Goal: Information Seeking & Learning: Check status

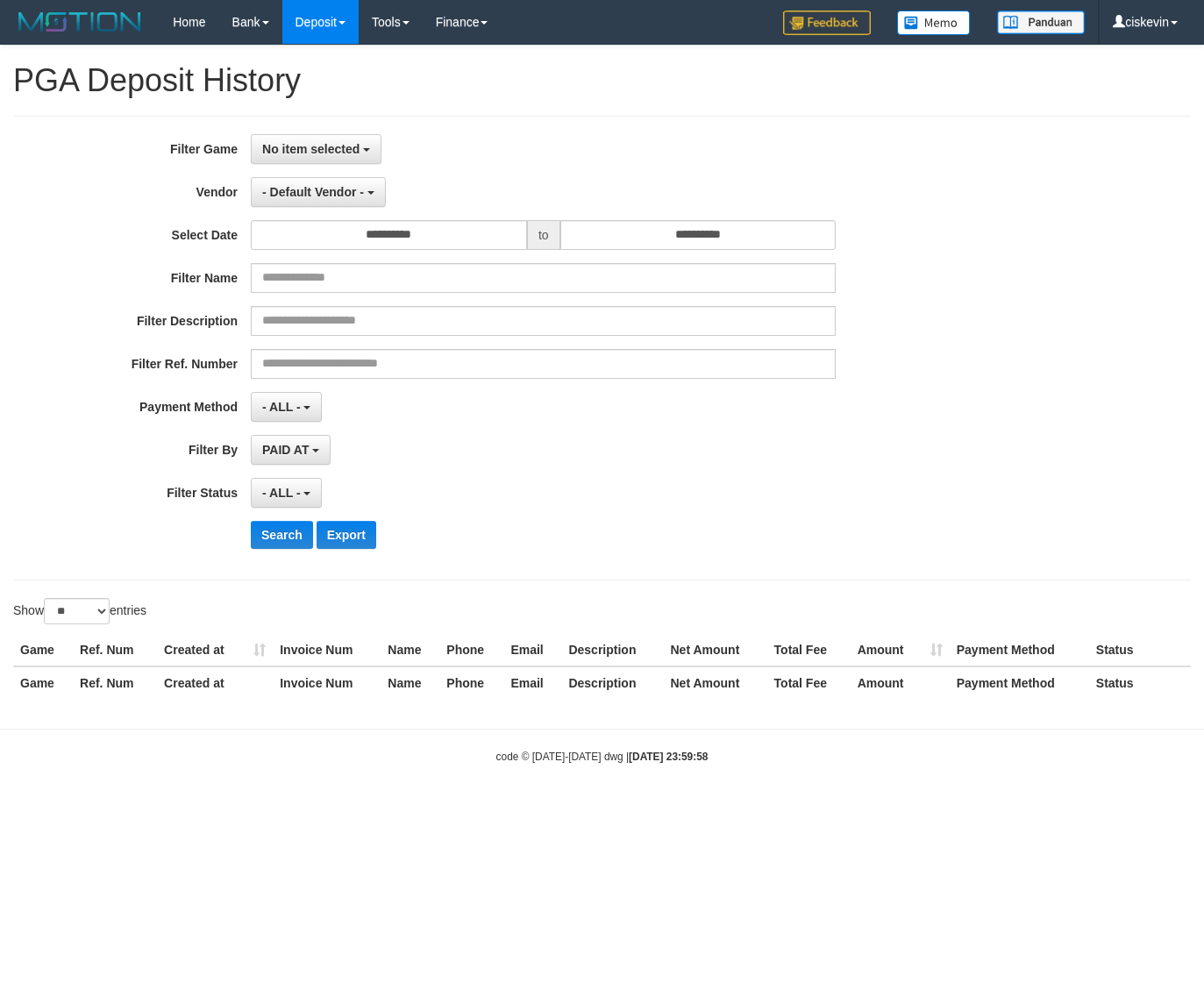
select select
select select "**"
click at [354, 150] on span "No item selected" at bounding box center [310, 149] width 98 height 14
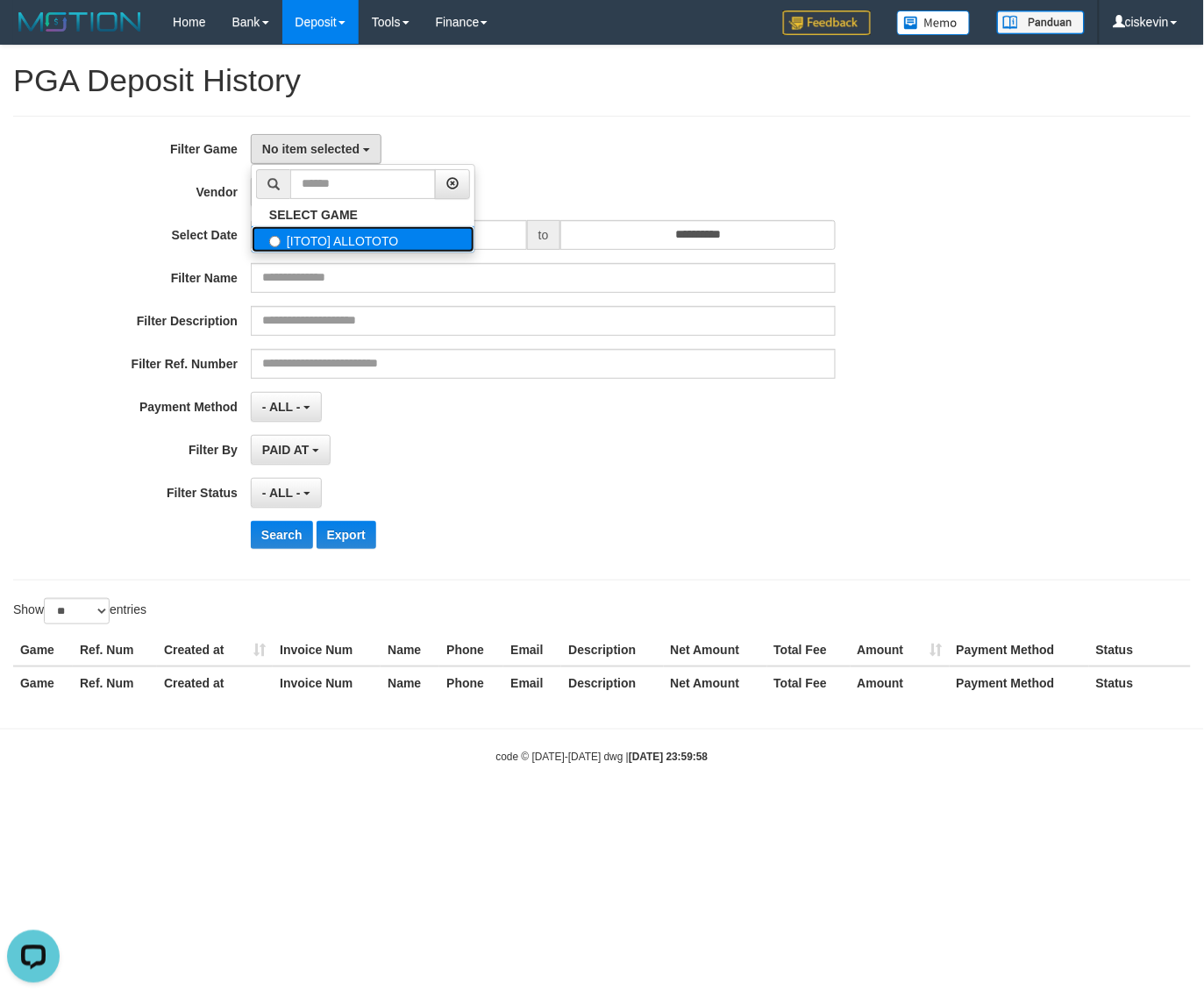
click at [353, 238] on label "[ITOTO] ALLOTOTO" at bounding box center [363, 239] width 223 height 26
select select "****"
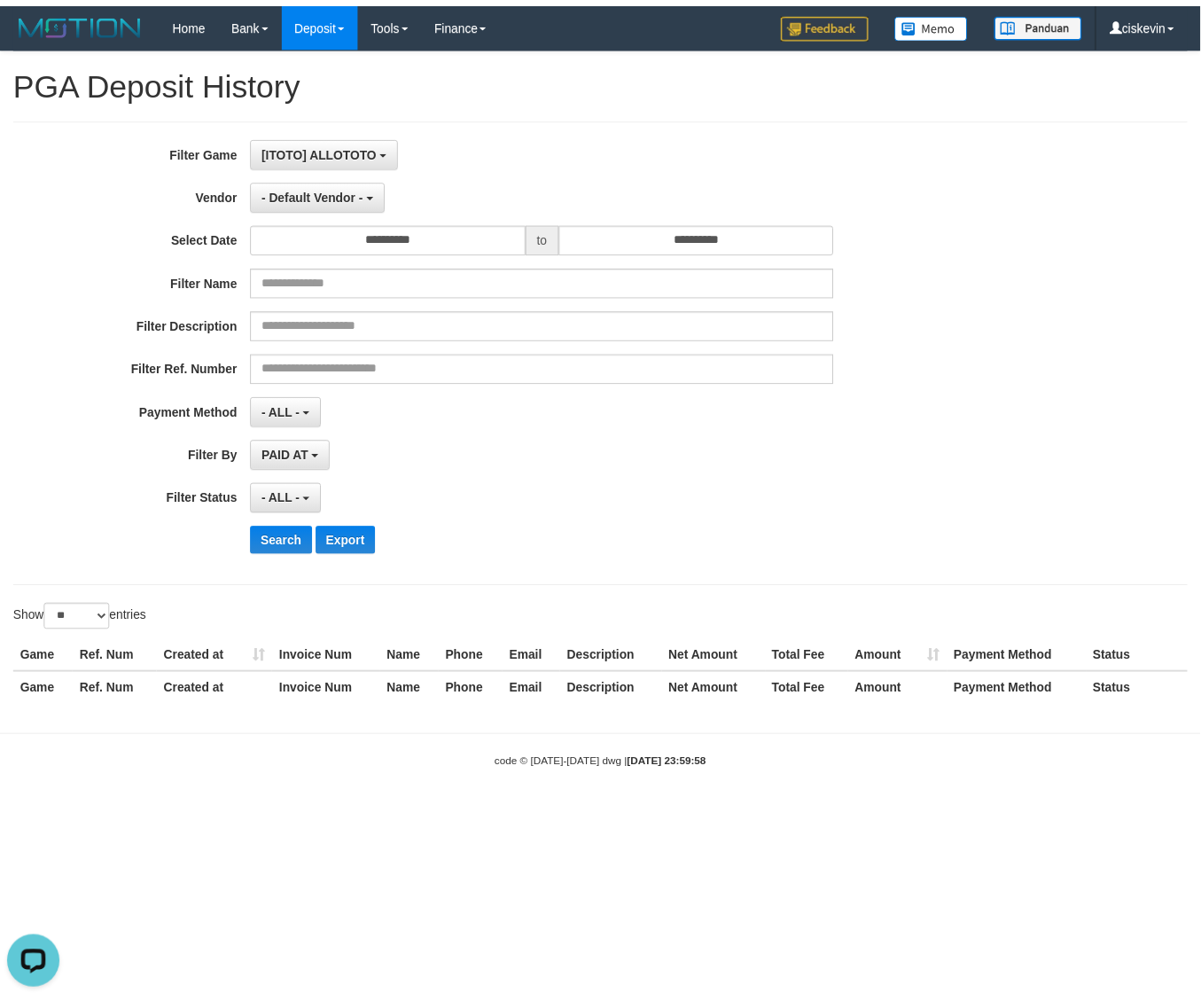
scroll to position [15, 0]
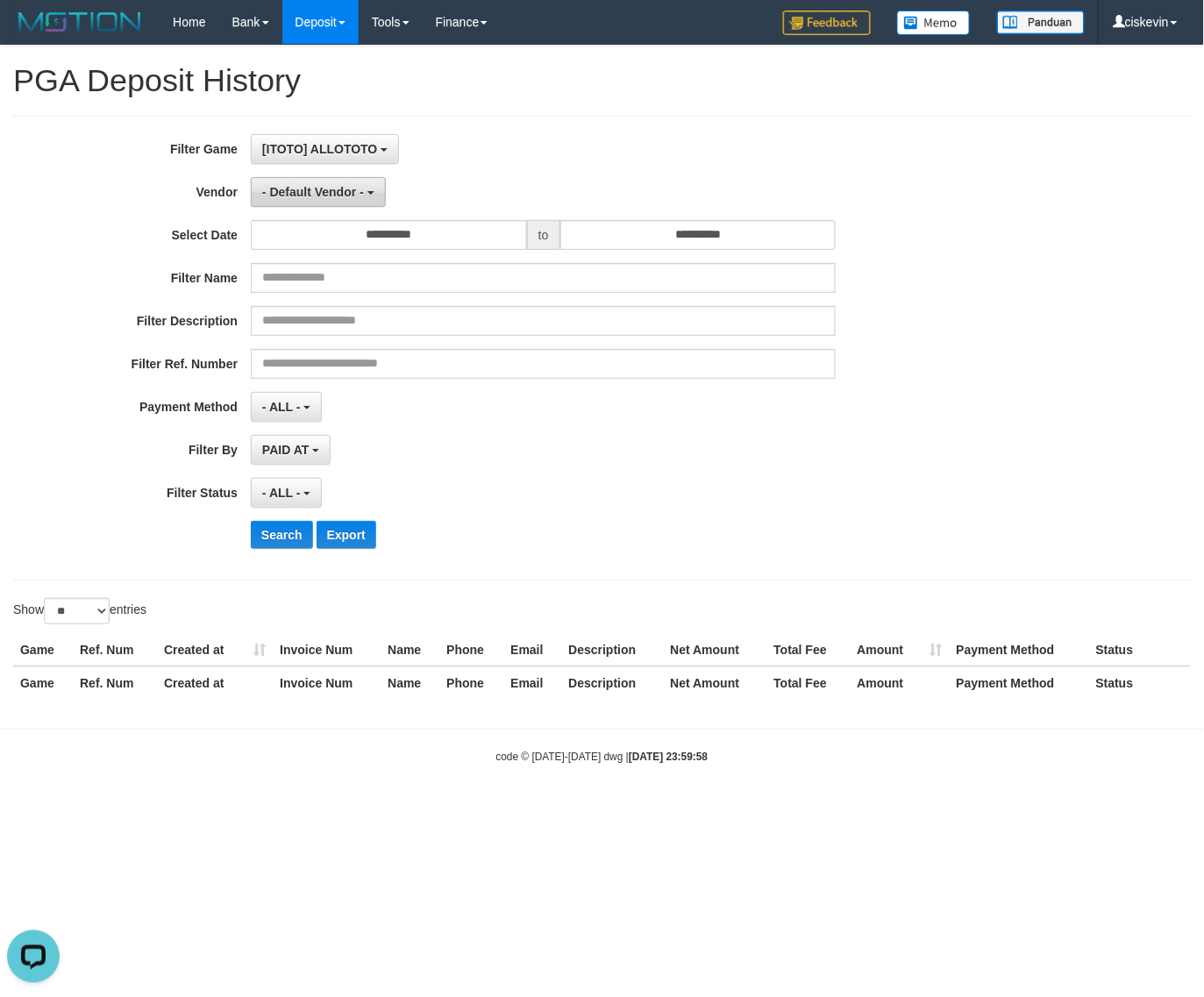
click at [352, 203] on button "- Default Vendor -" at bounding box center [319, 191] width 135 height 30
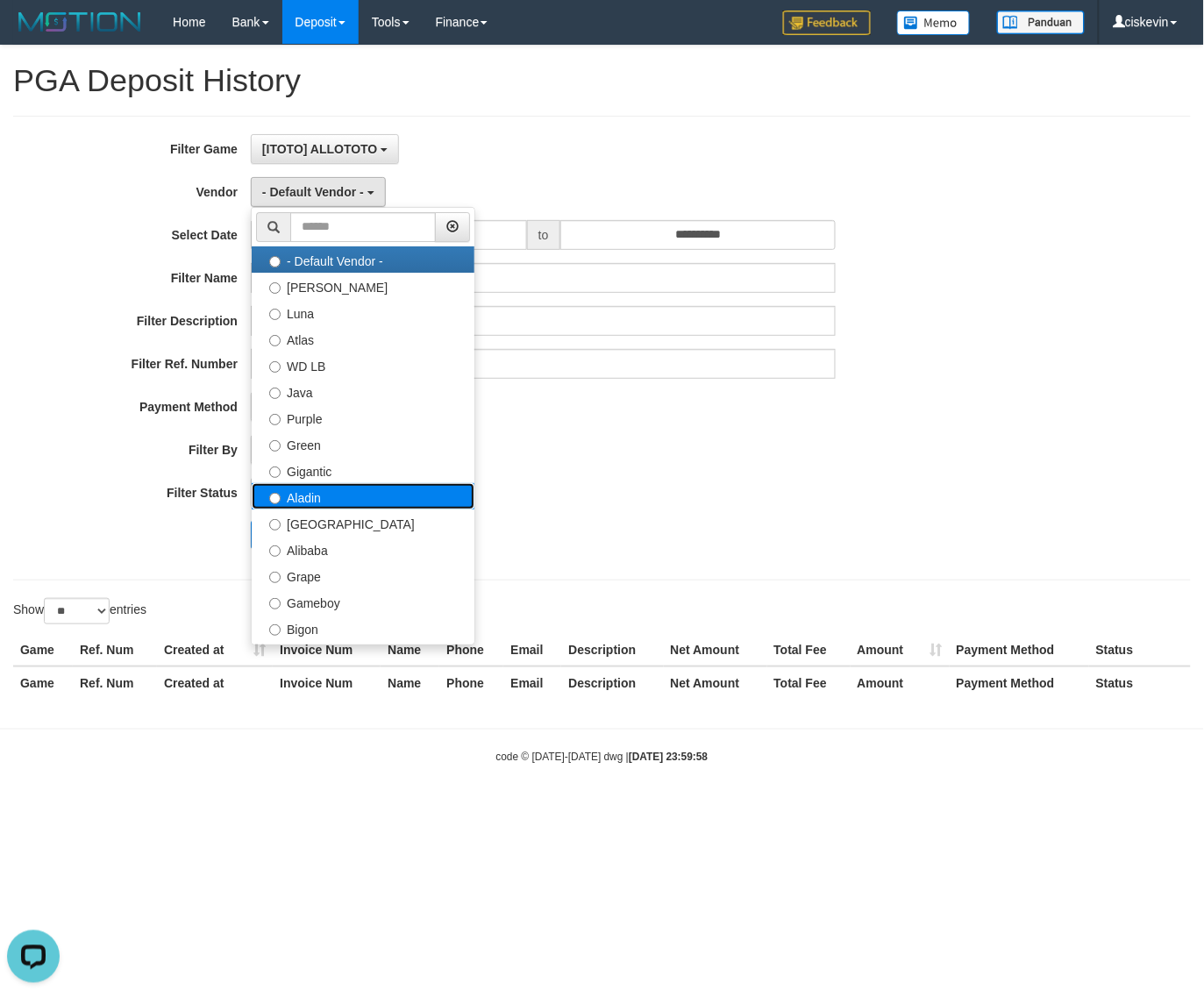
click at [312, 492] on label "Aladin" at bounding box center [363, 496] width 223 height 26
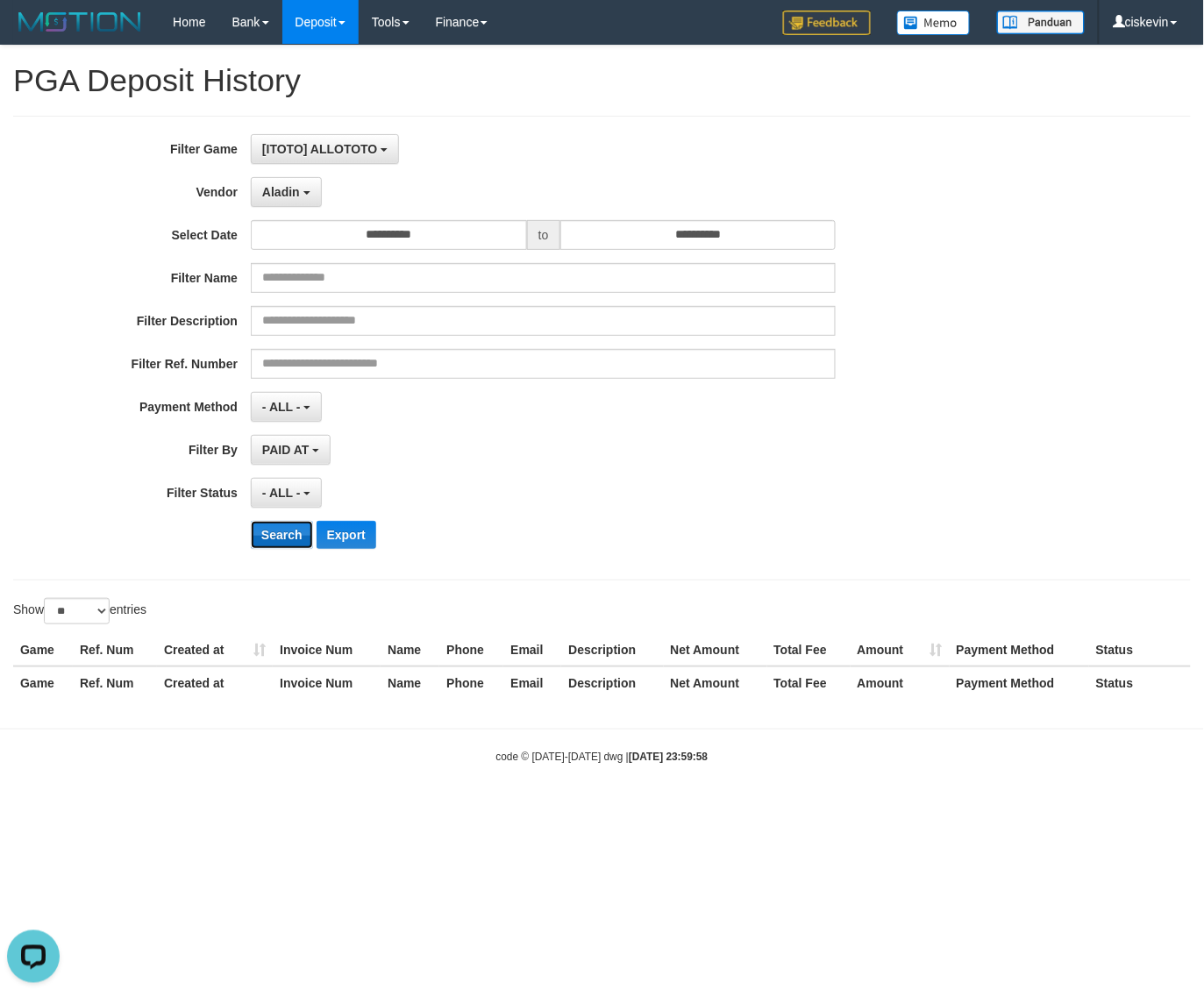
click at [290, 539] on button "Search" at bounding box center [282, 534] width 62 height 28
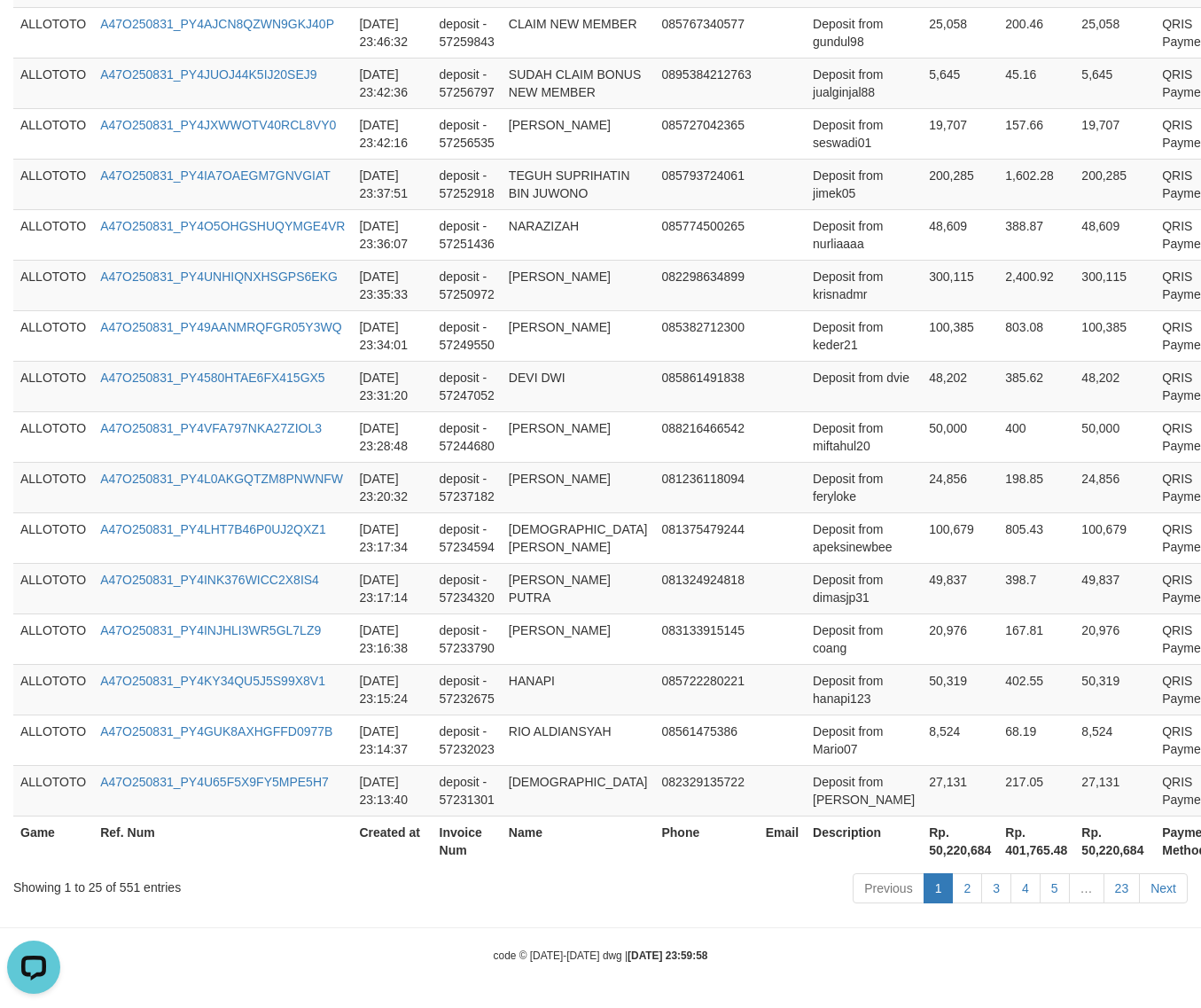
scroll to position [0, 0]
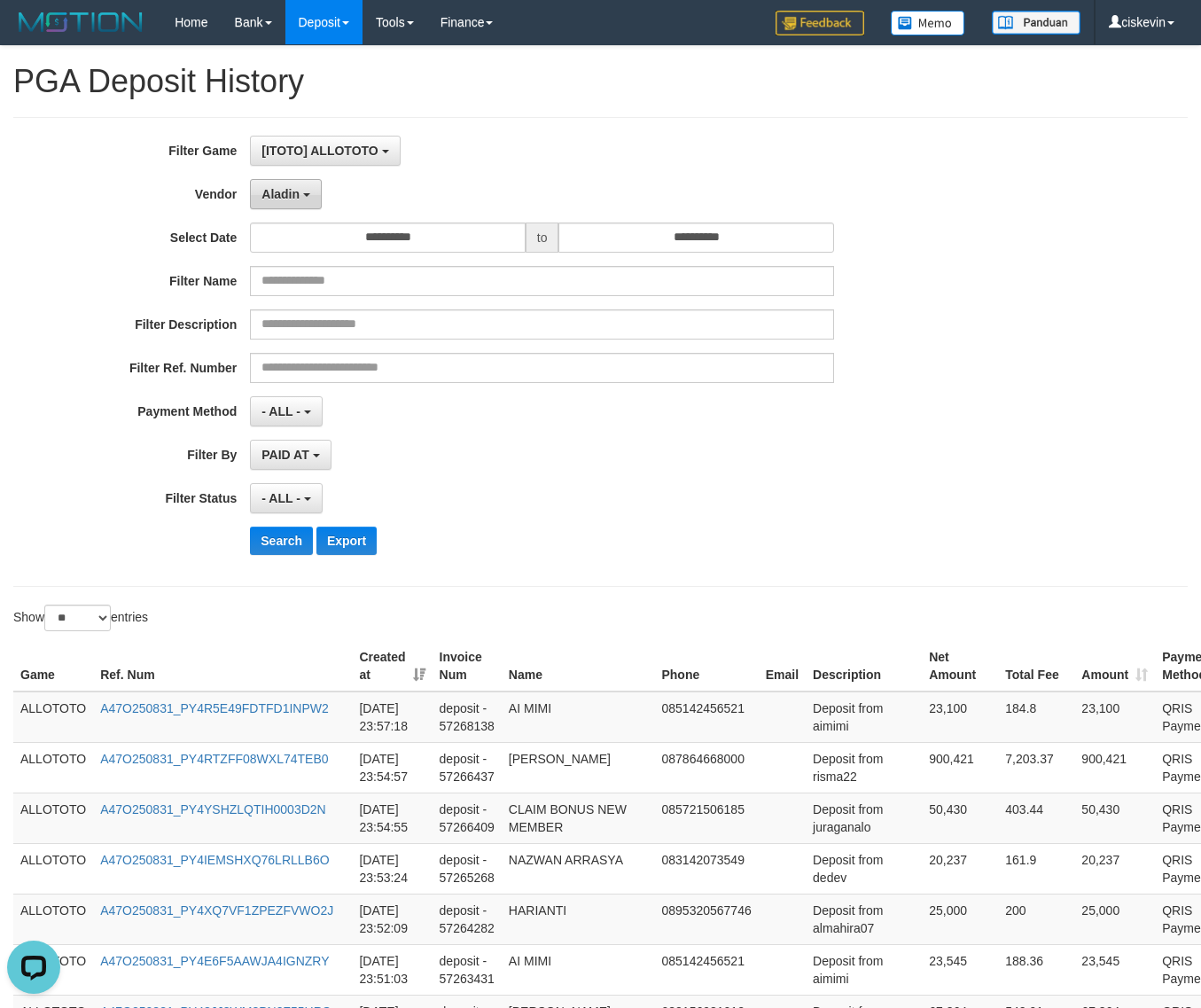
drag, startPoint x: 272, startPoint y: 188, endPoint x: 326, endPoint y: 320, distance: 142.6
click at [275, 190] on button "Aladin" at bounding box center [286, 193] width 72 height 30
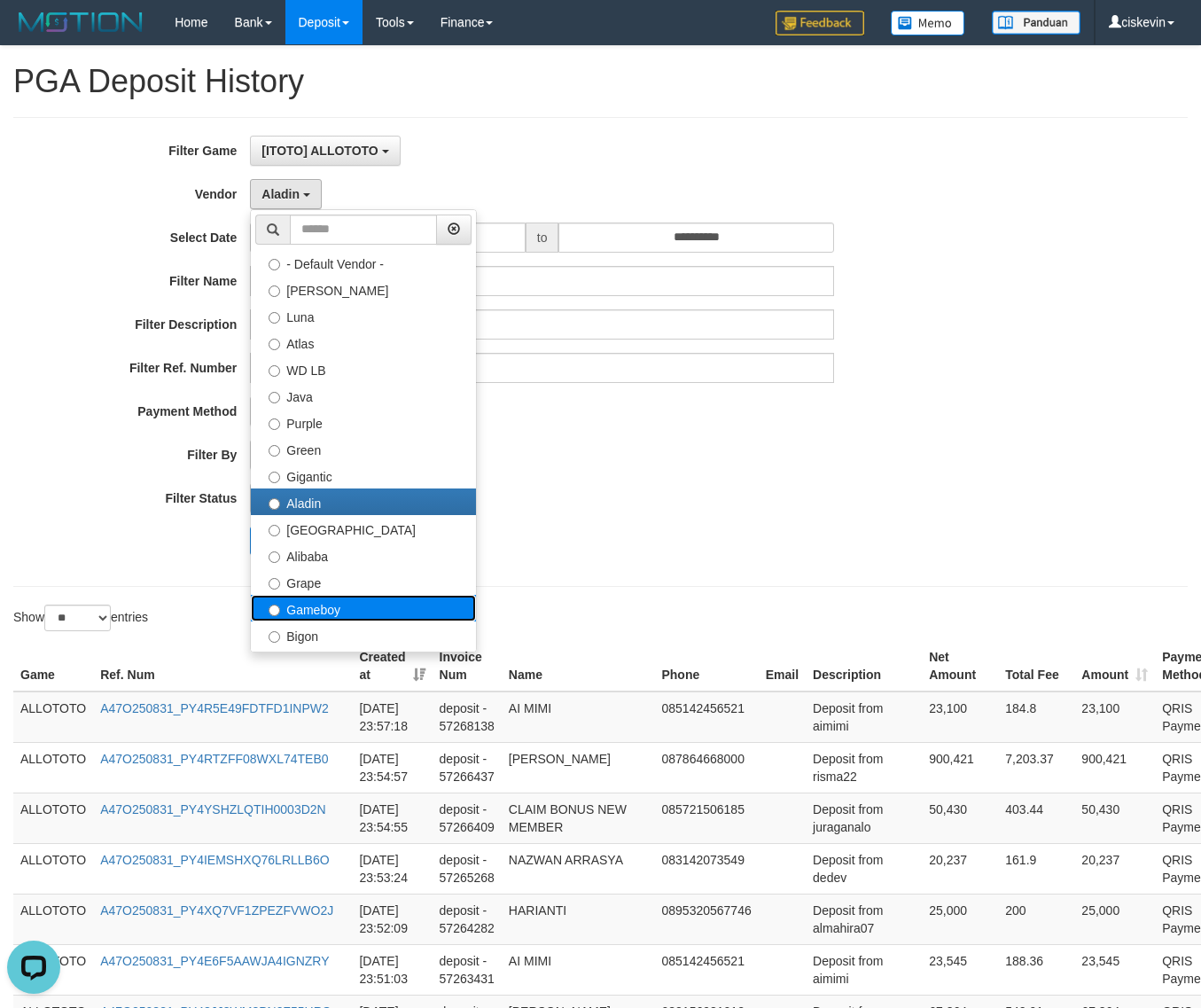
click at [352, 613] on label "Gameboy" at bounding box center [363, 608] width 226 height 26
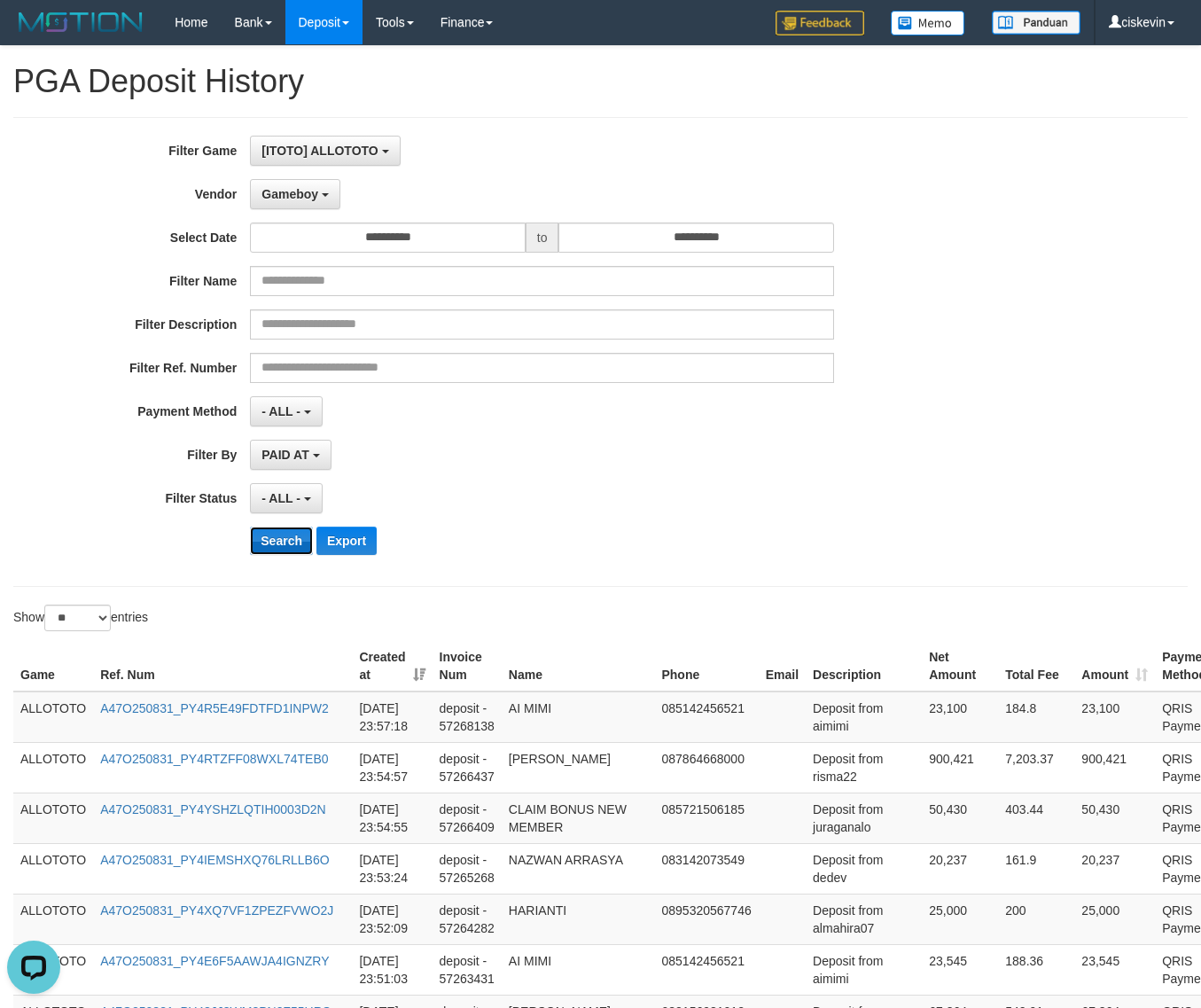
click at [277, 543] on button "Search" at bounding box center [281, 540] width 62 height 28
click at [331, 156] on span "[ITOTO] ALLOTOTO" at bounding box center [319, 150] width 116 height 15
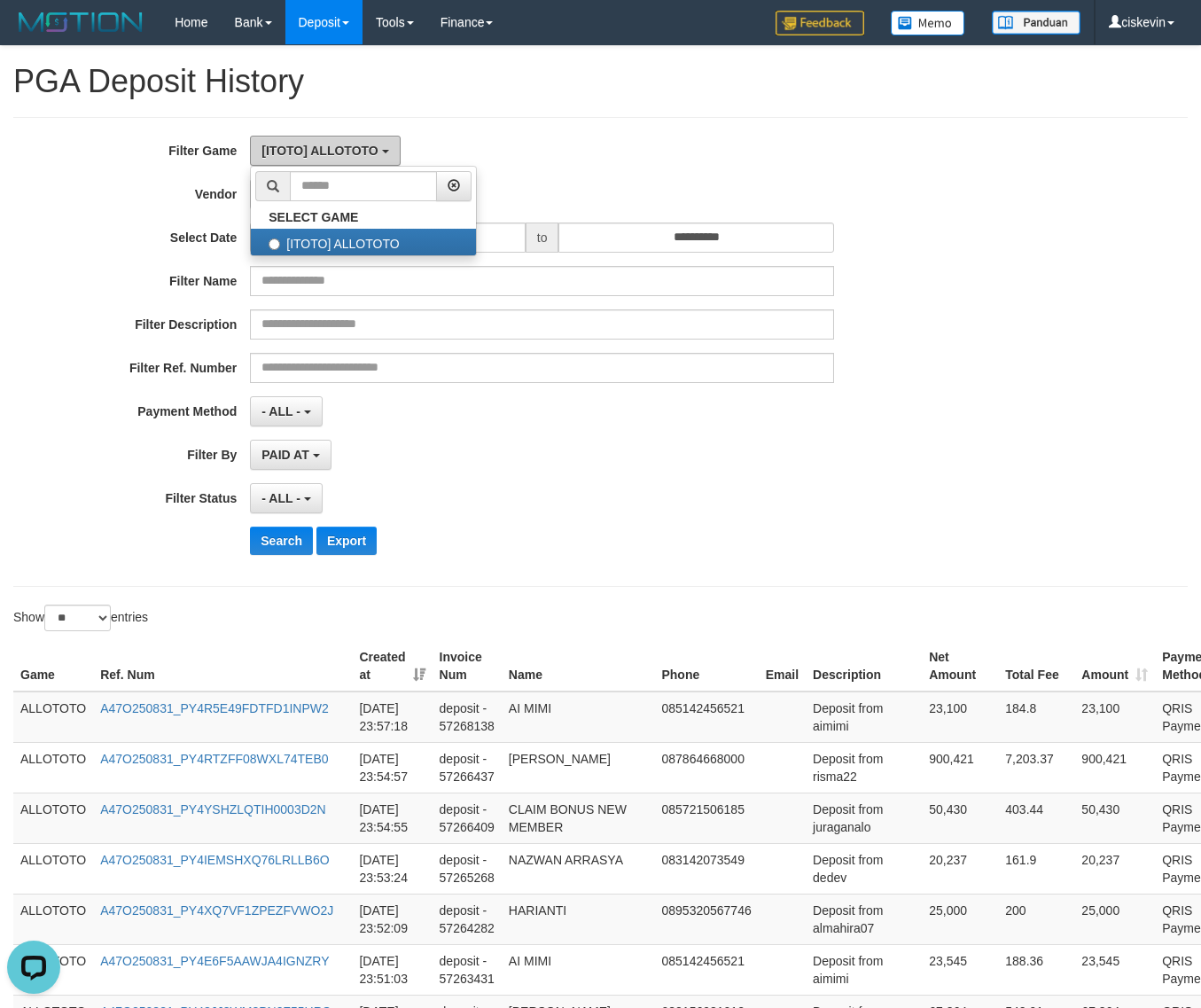
click at [331, 156] on span "[ITOTO] ALLOTOTO" at bounding box center [319, 150] width 116 height 15
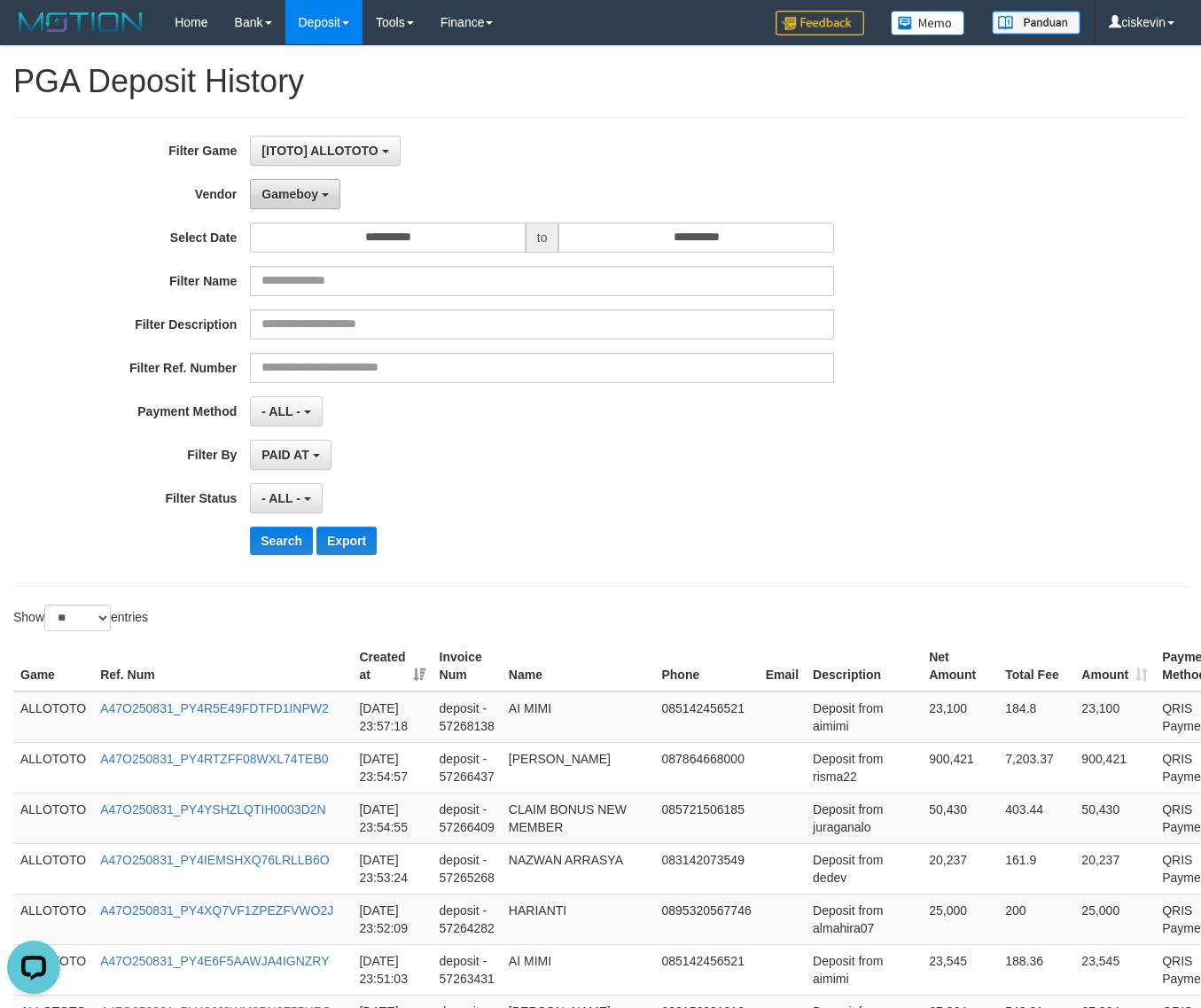
click at [323, 195] on b "button" at bounding box center [324, 195] width 7 height 4
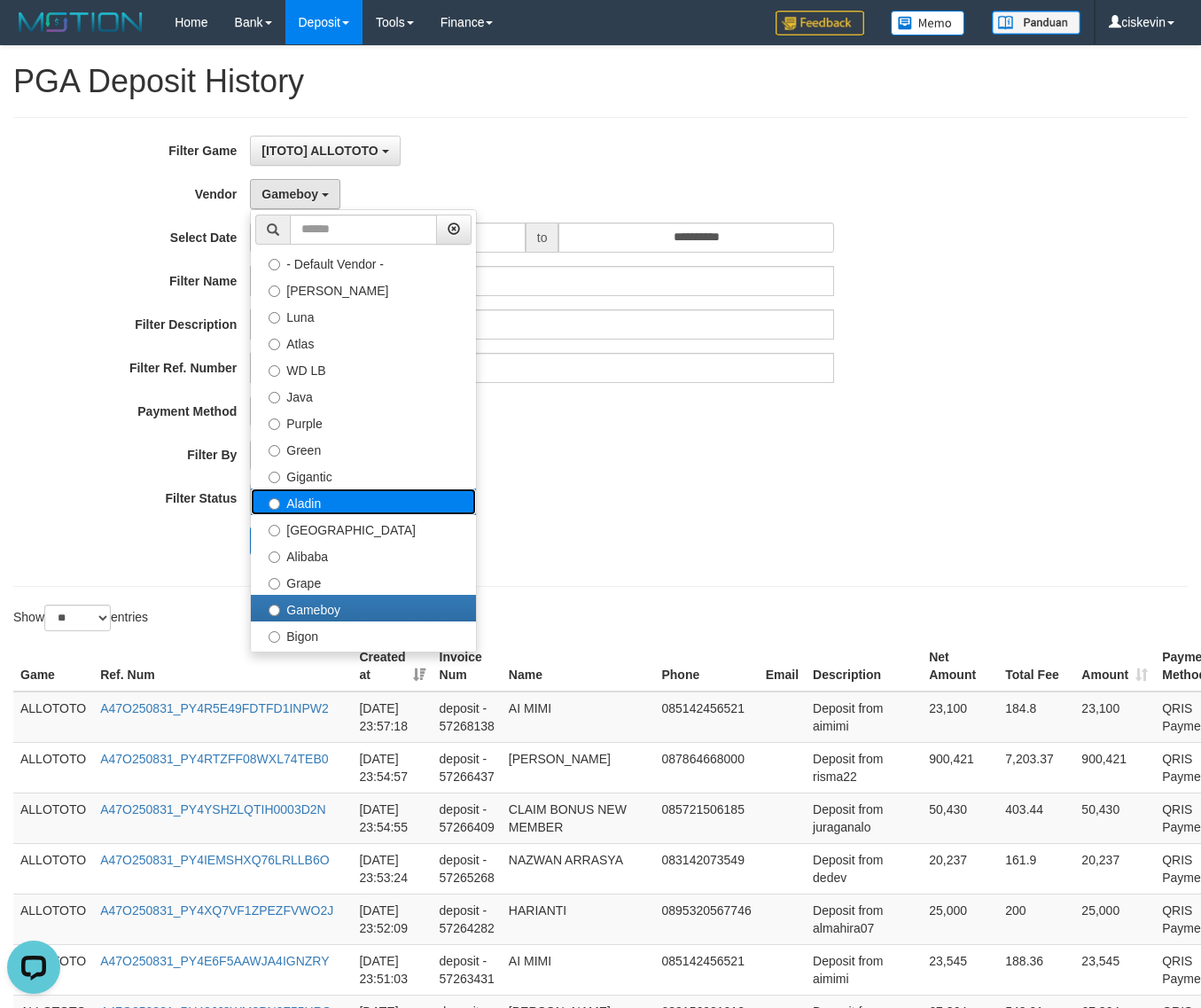
click at [364, 502] on label "Aladin" at bounding box center [363, 501] width 226 height 26
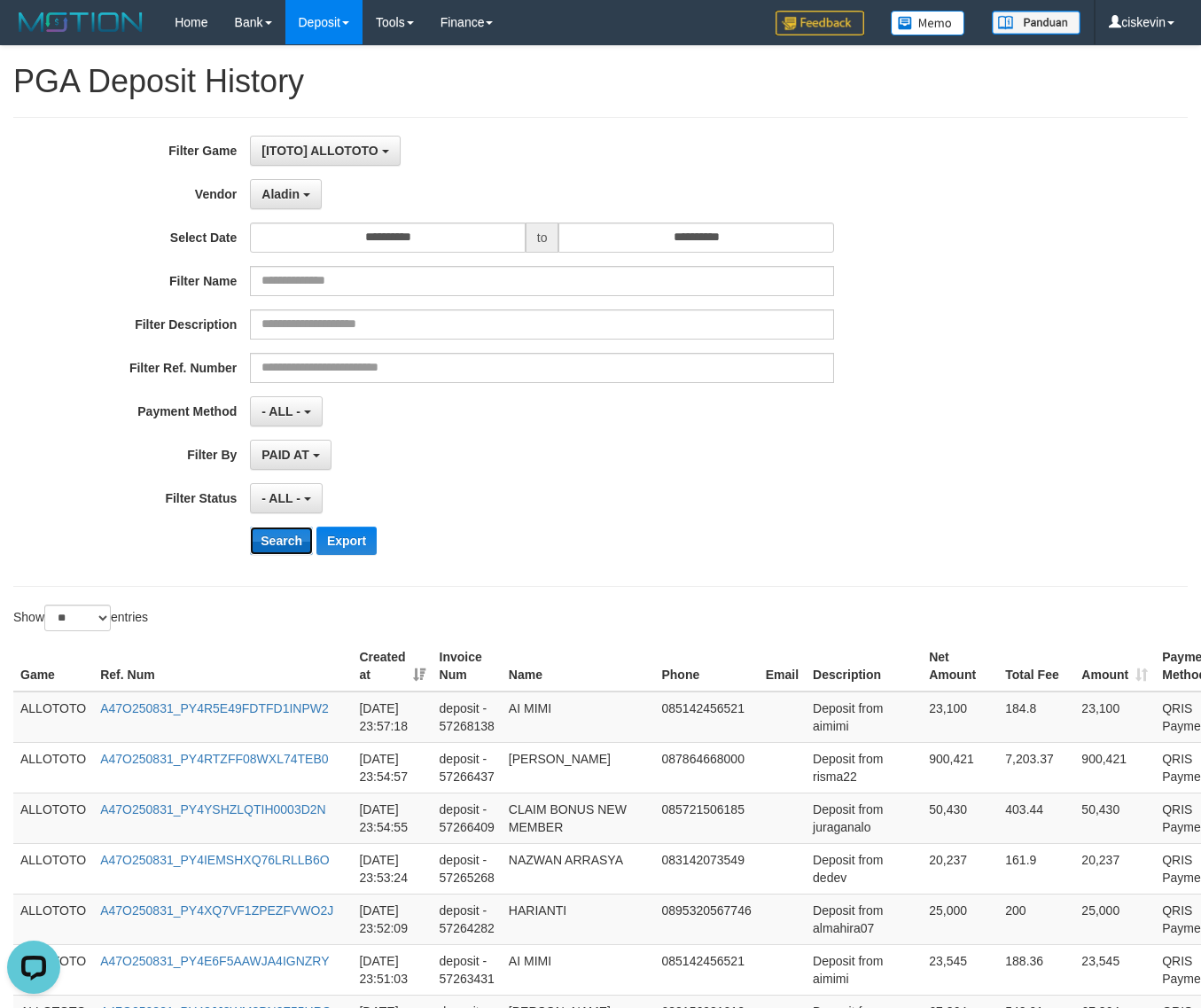
click at [286, 554] on button "Search" at bounding box center [281, 540] width 62 height 28
click at [294, 191] on span "Aladin" at bounding box center [280, 194] width 38 height 15
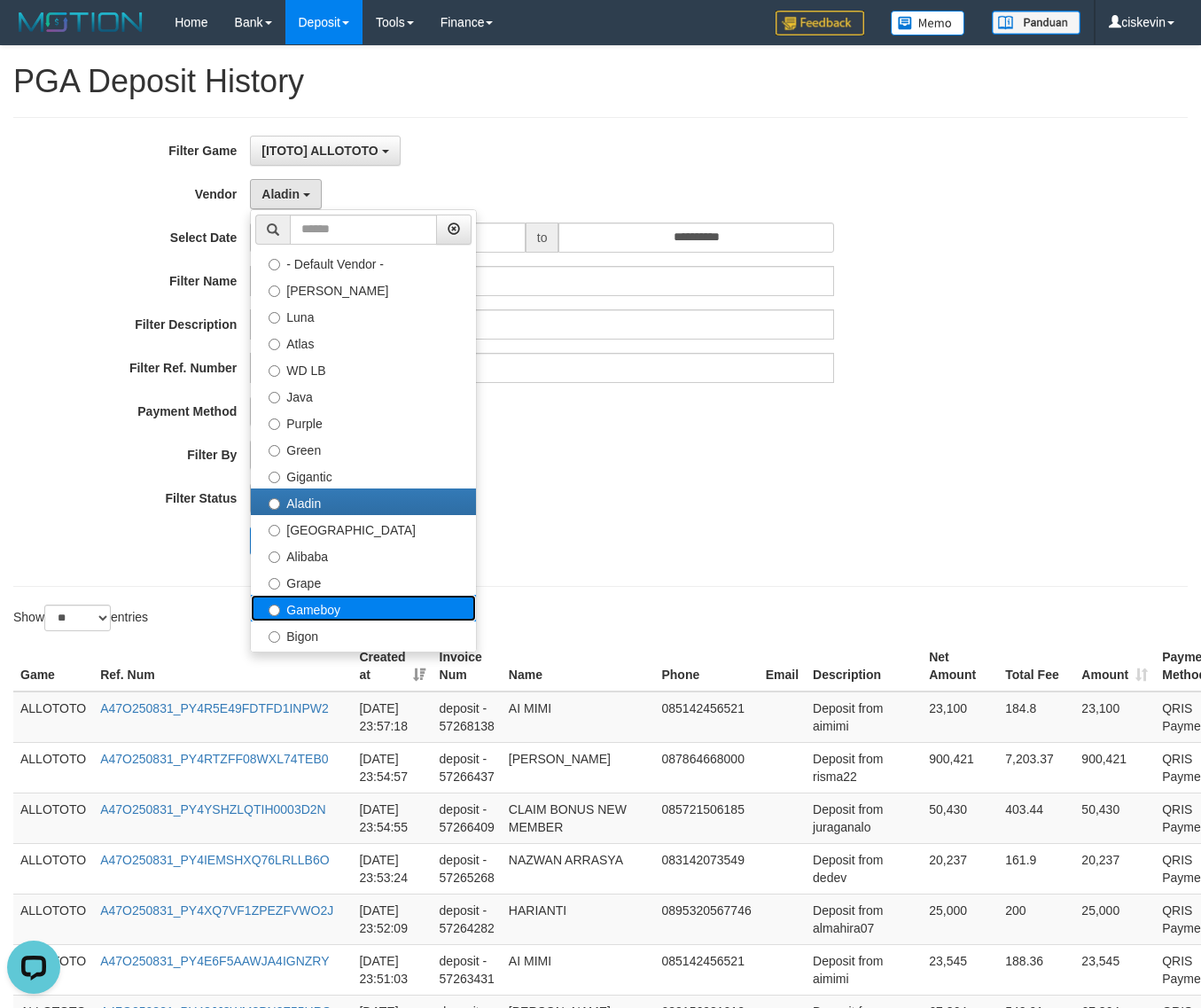
click at [351, 609] on label "Gameboy" at bounding box center [363, 608] width 226 height 26
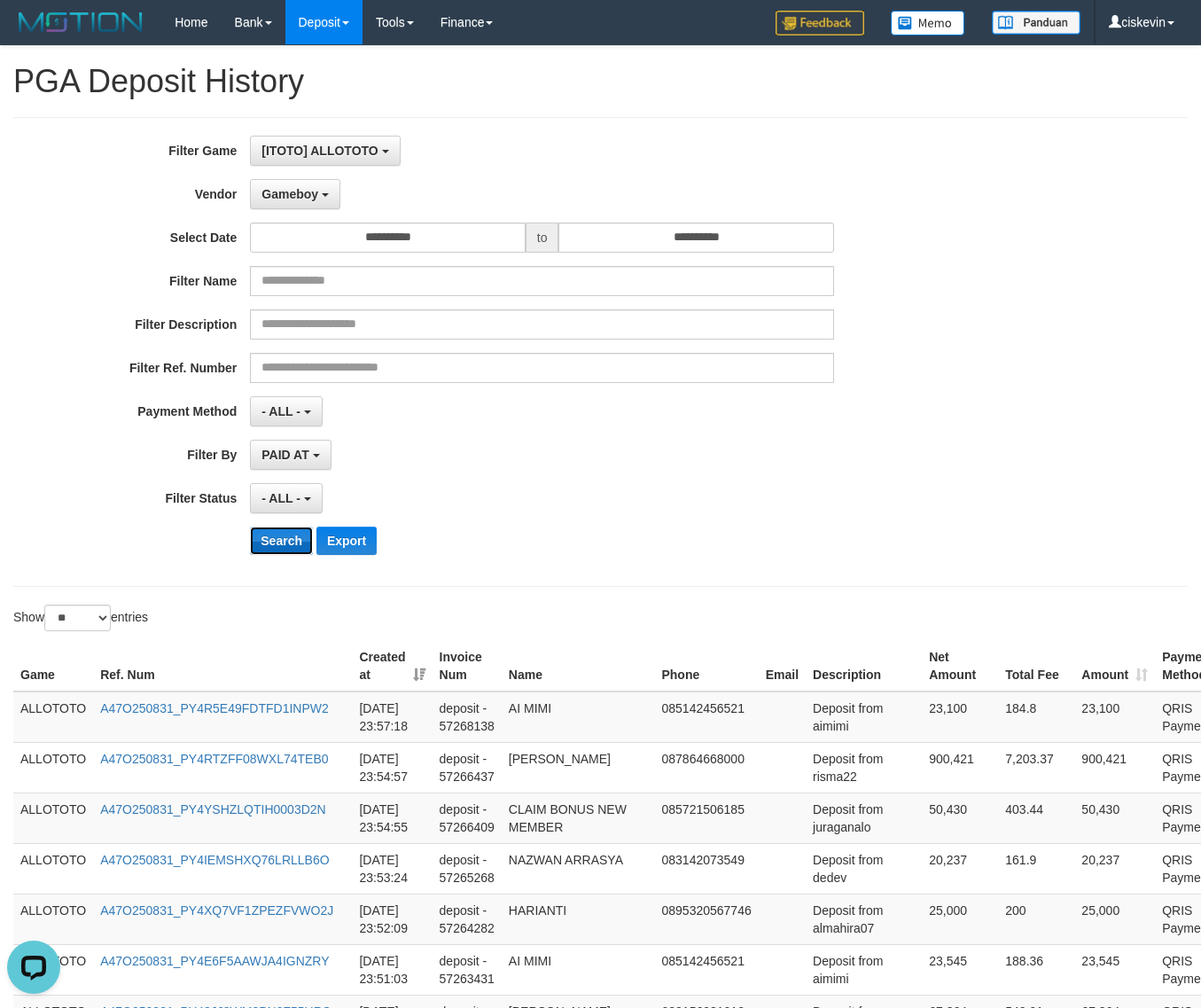
click at [293, 528] on button "Search" at bounding box center [281, 540] width 62 height 28
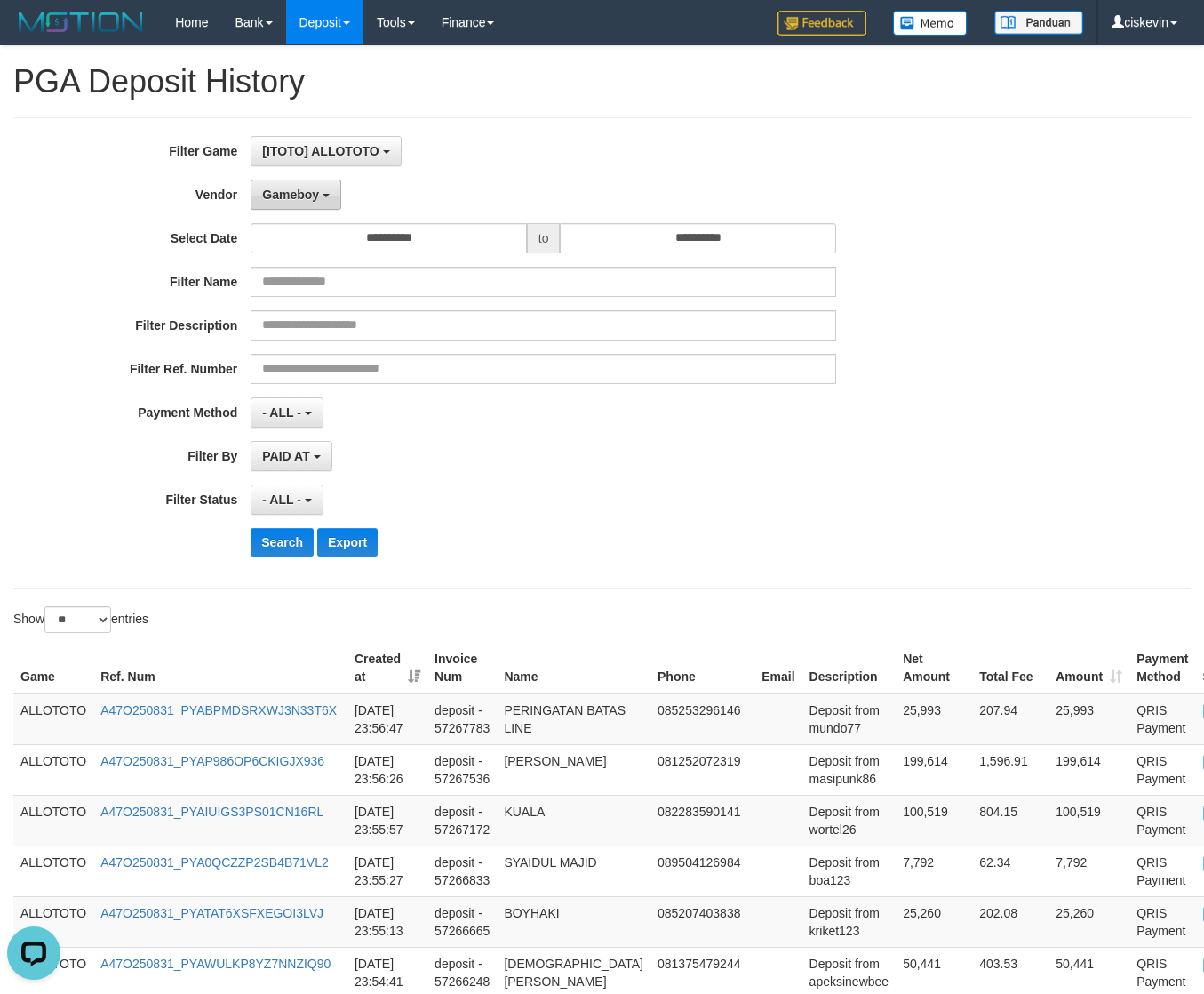
click at [278, 188] on button "Gameboy" at bounding box center [296, 194] width 91 height 30
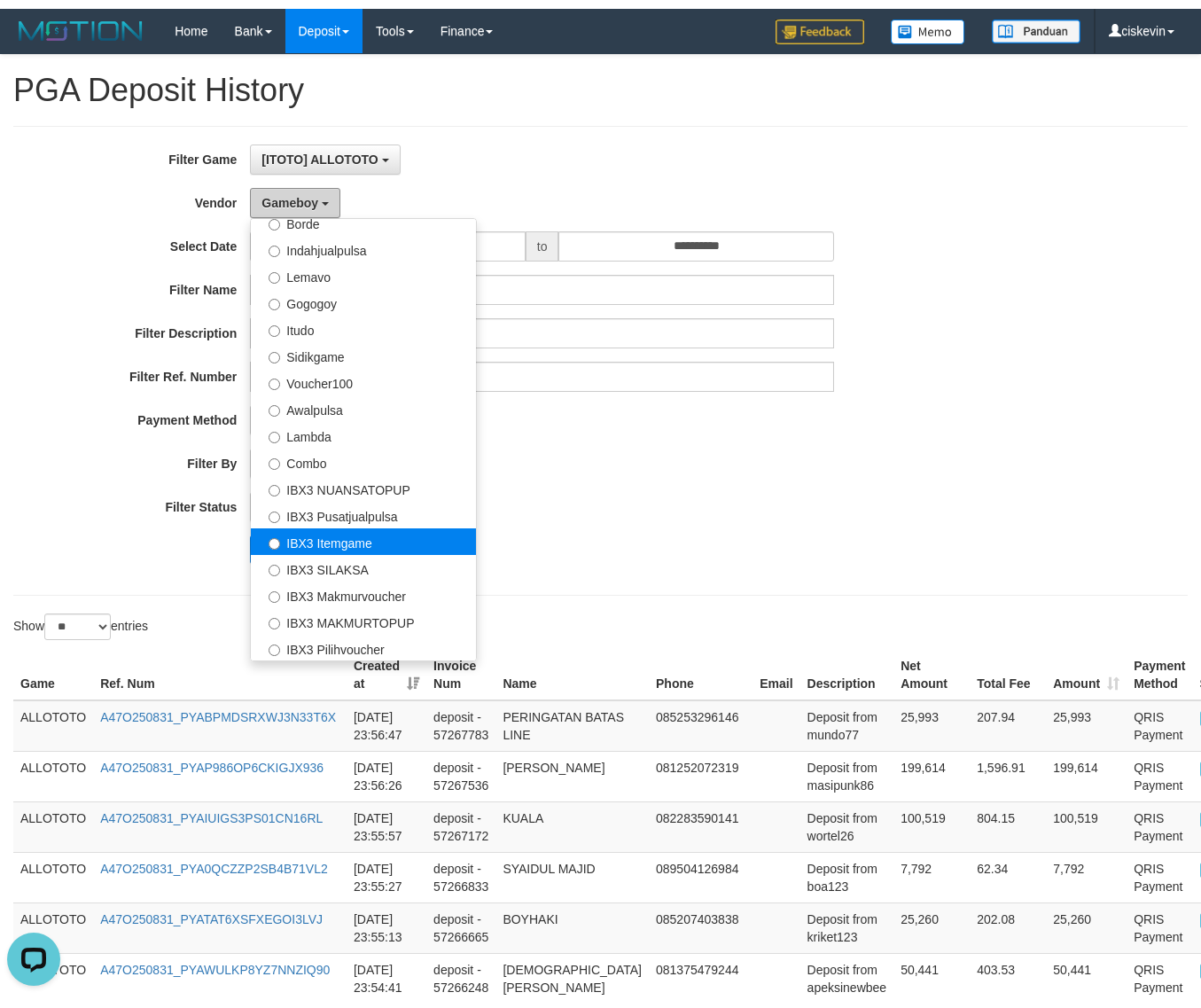
scroll to position [581, 0]
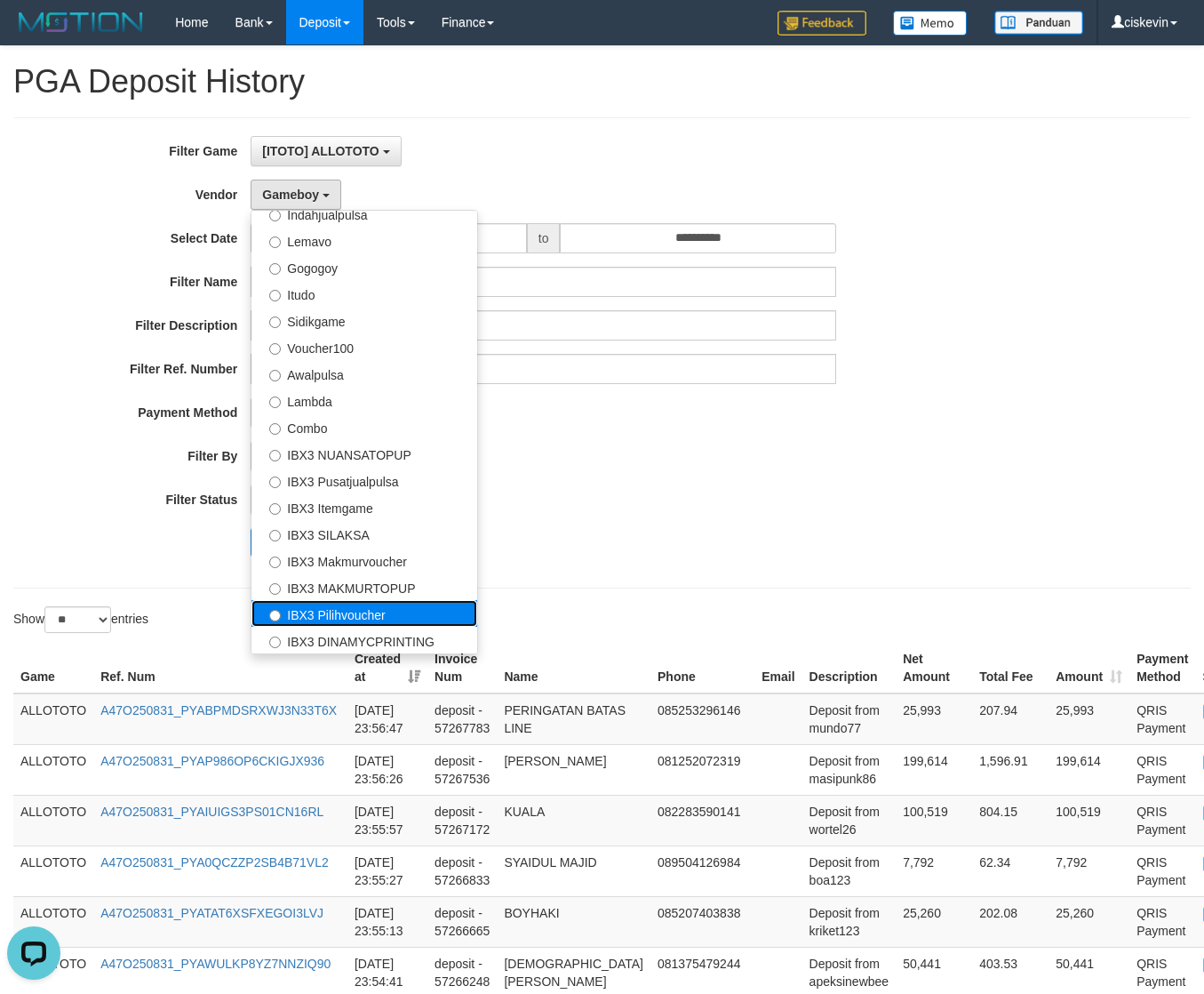
click at [341, 601] on label "IBX3 Pilihvoucher" at bounding box center [364, 613] width 226 height 26
select select "**********"
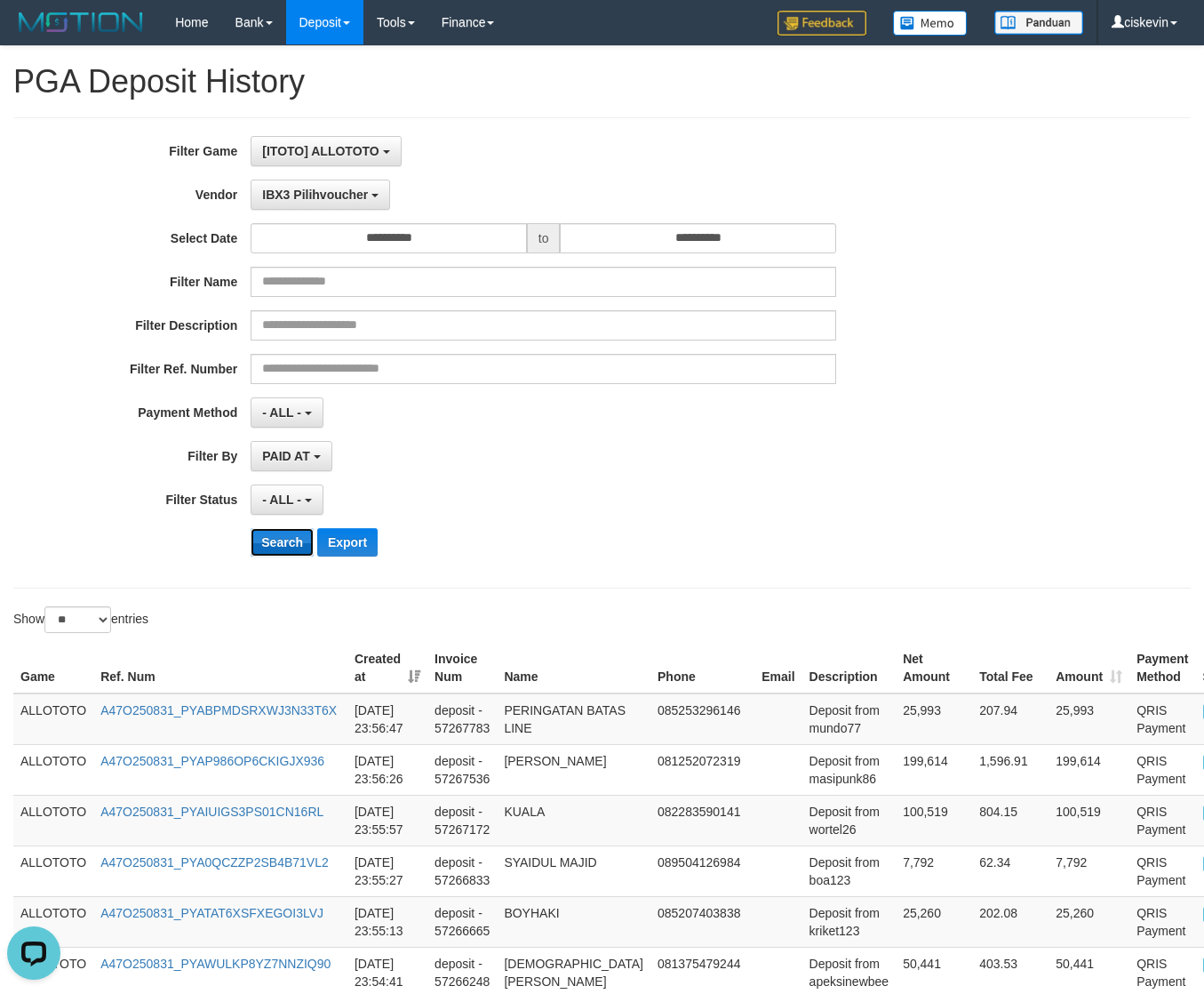
click at [287, 535] on button "Search" at bounding box center [282, 542] width 63 height 28
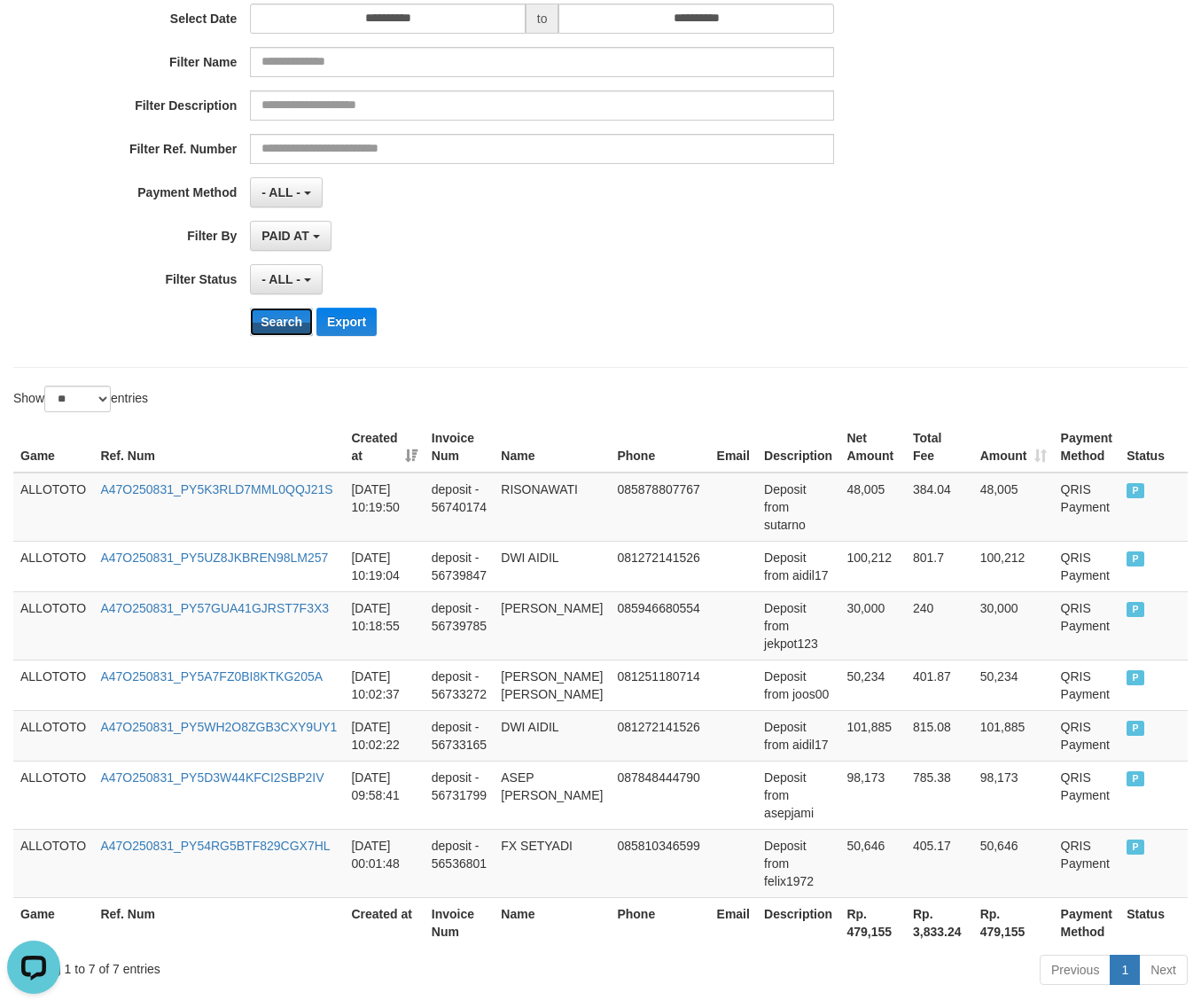
scroll to position [321, 0]
